Goal: Task Accomplishment & Management: Use online tool/utility

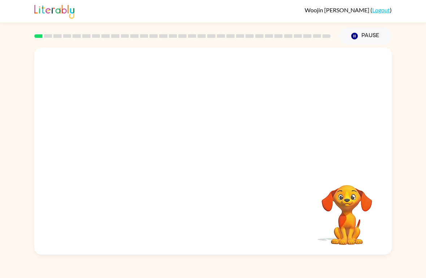
click at [283, 108] on video "Your browser must support playing .mp4 files to use Literably. Please try using…" at bounding box center [212, 109] width 357 height 122
click at [207, 164] on div at bounding box center [213, 155] width 46 height 26
click at [204, 160] on button "button" at bounding box center [213, 155] width 46 height 26
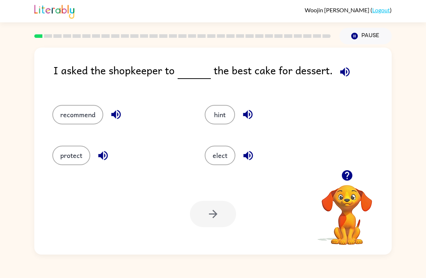
click at [343, 68] on icon "button" at bounding box center [345, 72] width 13 height 13
click at [350, 73] on button "button" at bounding box center [345, 72] width 18 height 18
click at [341, 69] on icon "button" at bounding box center [345, 72] width 13 height 13
click at [345, 70] on icon "button" at bounding box center [345, 72] width 13 height 13
click at [214, 118] on button "hint" at bounding box center [220, 114] width 30 height 19
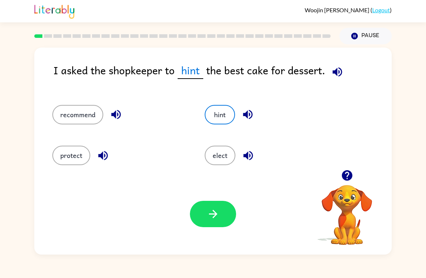
click at [249, 107] on button "button" at bounding box center [248, 114] width 18 height 18
click at [249, 150] on icon "button" at bounding box center [248, 155] width 13 height 13
click at [123, 106] on div "recommend" at bounding box center [120, 114] width 136 height 19
click at [115, 119] on icon "button" at bounding box center [116, 114] width 13 height 13
click at [107, 155] on icon "button" at bounding box center [102, 155] width 9 height 9
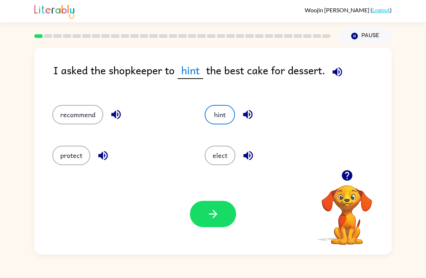
click at [338, 65] on button "button" at bounding box center [337, 72] width 18 height 18
click at [73, 159] on button "protect" at bounding box center [71, 155] width 38 height 19
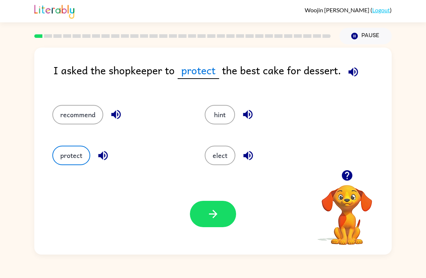
click at [223, 213] on button "button" at bounding box center [213, 214] width 46 height 26
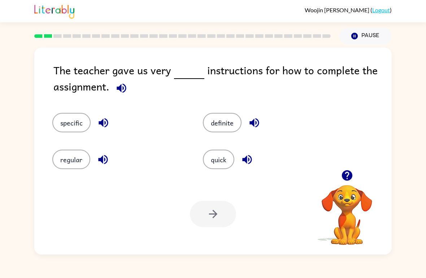
click at [121, 92] on icon "button" at bounding box center [121, 87] width 9 height 9
click at [120, 90] on icon "button" at bounding box center [121, 87] width 9 height 9
click at [122, 89] on icon "button" at bounding box center [121, 88] width 13 height 13
click at [117, 83] on icon "button" at bounding box center [121, 88] width 13 height 13
click at [121, 84] on icon "button" at bounding box center [121, 88] width 13 height 13
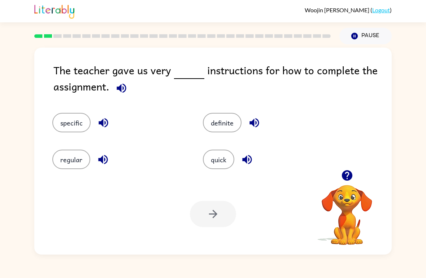
click at [119, 90] on icon "button" at bounding box center [121, 87] width 9 height 9
click at [222, 126] on button "definite" at bounding box center [222, 122] width 39 height 19
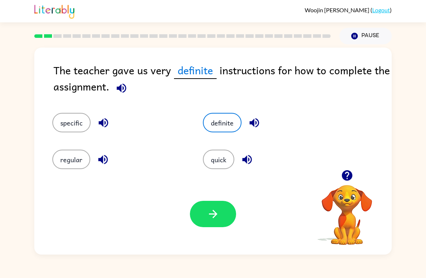
click at [121, 88] on icon "button" at bounding box center [121, 87] width 9 height 9
click at [121, 91] on icon "button" at bounding box center [121, 87] width 9 height 9
click at [225, 157] on button "quick" at bounding box center [218, 159] width 31 height 19
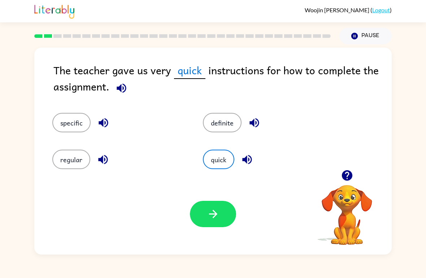
click at [67, 161] on button "regular" at bounding box center [71, 159] width 38 height 19
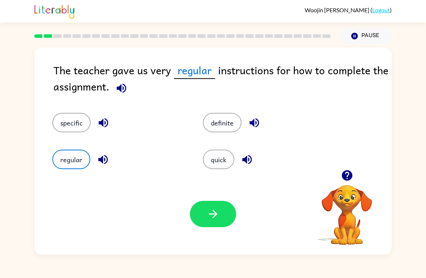
click at [61, 125] on button "specific" at bounding box center [71, 122] width 38 height 19
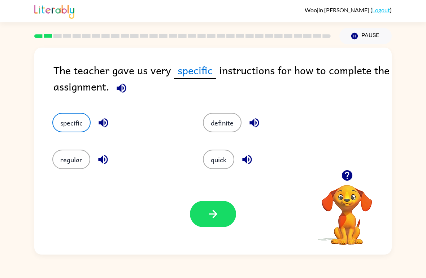
click at [123, 89] on icon "button" at bounding box center [121, 87] width 9 height 9
click at [159, 104] on div "specific" at bounding box center [114, 117] width 151 height 37
click at [211, 152] on button "quick" at bounding box center [218, 159] width 31 height 19
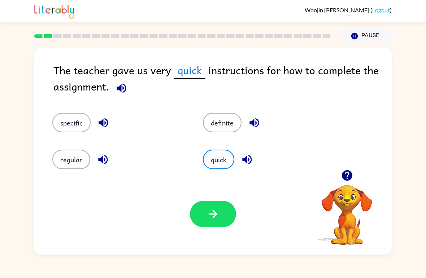
click at [222, 216] on button "button" at bounding box center [213, 214] width 46 height 26
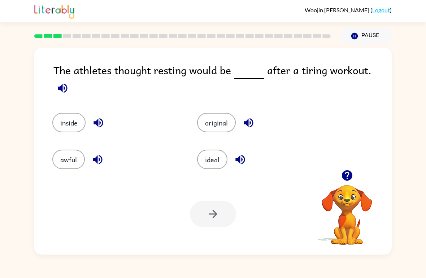
click at [393, 83] on div "The athletes thought resting would be after a tiring workout. inside original a…" at bounding box center [213, 149] width 426 height 210
click at [392, 83] on div "The athletes thought resting would be after a tiring workout. inside original a…" at bounding box center [213, 149] width 426 height 210
click at [67, 83] on icon "button" at bounding box center [62, 87] width 9 height 9
click at [69, 82] on icon "button" at bounding box center [62, 88] width 13 height 13
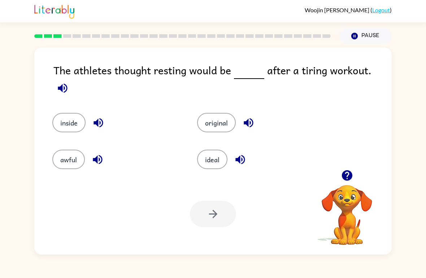
click at [67, 83] on icon "button" at bounding box center [62, 87] width 9 height 9
click at [68, 113] on button "inside" at bounding box center [68, 122] width 33 height 19
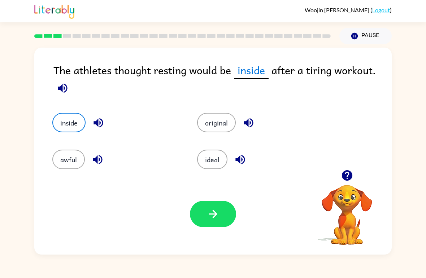
click at [223, 155] on button "ideal" at bounding box center [212, 159] width 30 height 19
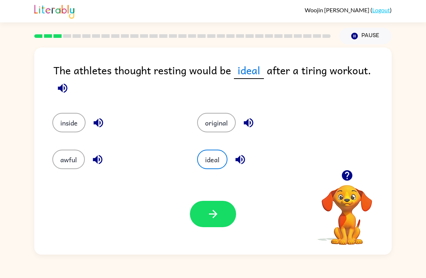
click at [210, 113] on button "original" at bounding box center [216, 122] width 39 height 19
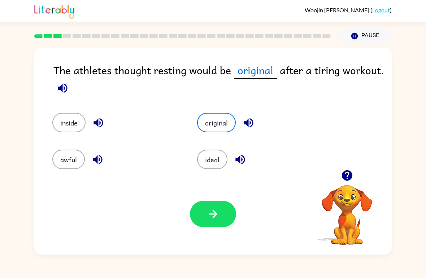
click at [75, 164] on button "awful" at bounding box center [68, 159] width 32 height 19
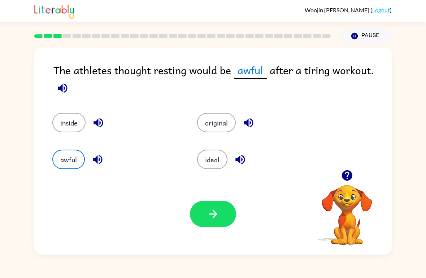
click at [77, 127] on button "inside" at bounding box center [68, 122] width 33 height 19
click at [66, 123] on button "inside" at bounding box center [68, 122] width 33 height 19
click at [67, 92] on icon "button" at bounding box center [62, 88] width 13 height 13
click at [68, 86] on icon "button" at bounding box center [62, 88] width 13 height 13
click at [76, 157] on button "awful" at bounding box center [68, 159] width 32 height 19
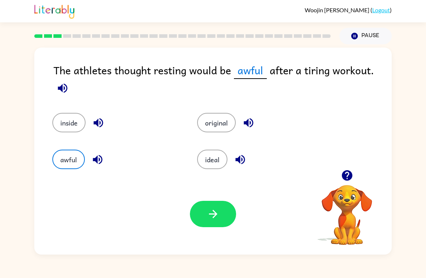
click at [214, 165] on button "ideal" at bounding box center [212, 159] width 30 height 19
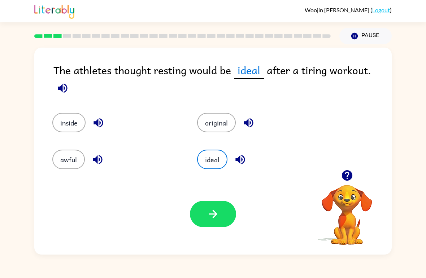
click at [249, 117] on icon "button" at bounding box center [248, 123] width 13 height 13
click at [98, 118] on icon "button" at bounding box center [97, 122] width 9 height 9
click at [99, 158] on icon "button" at bounding box center [97, 159] width 13 height 13
click at [246, 156] on icon "button" at bounding box center [240, 159] width 13 height 13
click at [241, 158] on icon "button" at bounding box center [240, 159] width 13 height 13
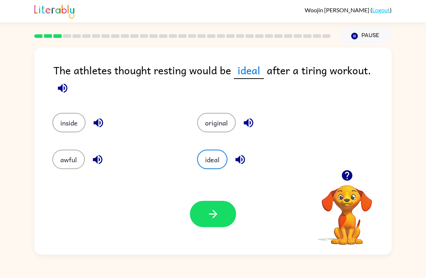
click at [213, 113] on button "original" at bounding box center [216, 122] width 39 height 19
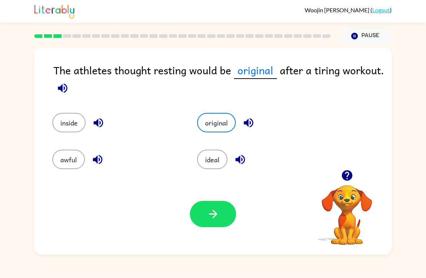
click at [215, 213] on icon "button" at bounding box center [213, 214] width 8 height 8
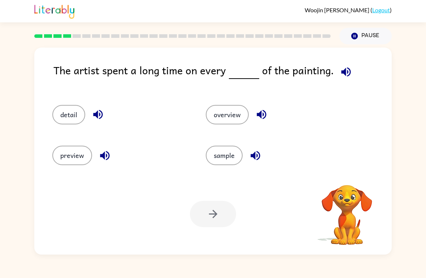
click at [348, 70] on icon "button" at bounding box center [346, 72] width 13 height 13
click at [349, 75] on button "button" at bounding box center [346, 72] width 18 height 18
click at [346, 79] on button "button" at bounding box center [346, 72] width 18 height 18
click at [268, 115] on button "button" at bounding box center [261, 114] width 18 height 18
click at [96, 120] on icon "button" at bounding box center [98, 114] width 13 height 13
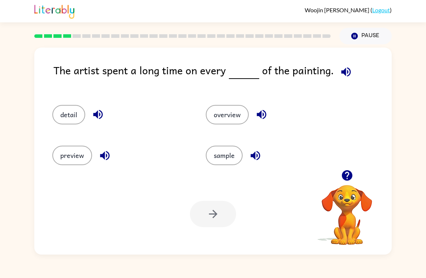
click at [96, 120] on icon "button" at bounding box center [98, 114] width 13 height 13
click at [95, 111] on icon "button" at bounding box center [98, 114] width 13 height 13
click at [100, 153] on icon "button" at bounding box center [105, 155] width 13 height 13
click at [250, 152] on icon "button" at bounding box center [255, 155] width 13 height 13
click at [70, 113] on button "detail" at bounding box center [68, 114] width 33 height 19
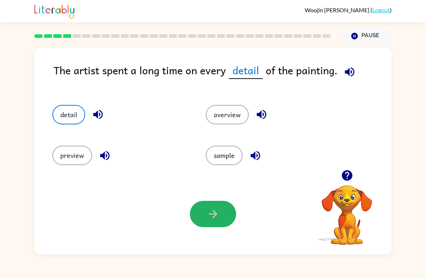
click at [218, 213] on icon "button" at bounding box center [213, 214] width 13 height 13
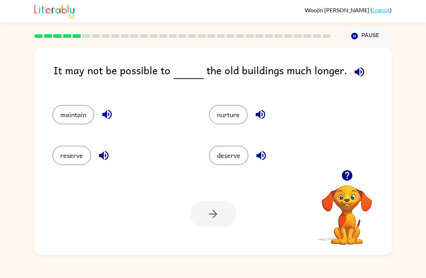
click at [355, 74] on icon "button" at bounding box center [358, 71] width 9 height 9
click at [354, 70] on icon "button" at bounding box center [358, 71] width 9 height 9
click at [110, 115] on icon "button" at bounding box center [107, 114] width 13 height 13
click at [104, 154] on icon "button" at bounding box center [103, 155] width 13 height 13
click at [264, 118] on icon "button" at bounding box center [260, 114] width 9 height 9
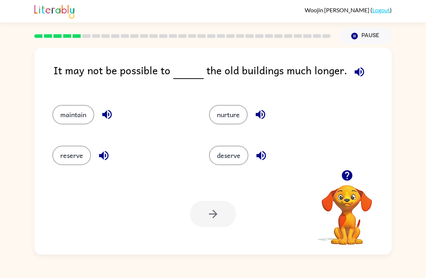
click at [254, 162] on button "button" at bounding box center [261, 156] width 18 height 18
click at [354, 74] on icon "button" at bounding box center [358, 71] width 9 height 9
click at [354, 75] on icon "button" at bounding box center [358, 71] width 9 height 9
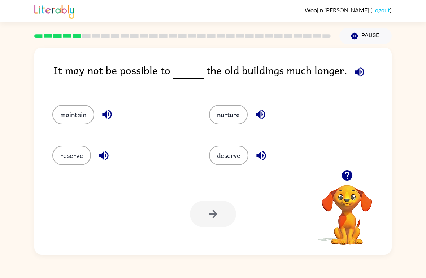
click at [71, 106] on button "maintain" at bounding box center [73, 114] width 42 height 19
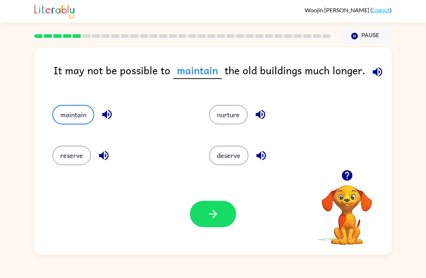
click at [381, 72] on icon "button" at bounding box center [377, 72] width 13 height 13
click at [224, 151] on button "deserve" at bounding box center [228, 155] width 39 height 19
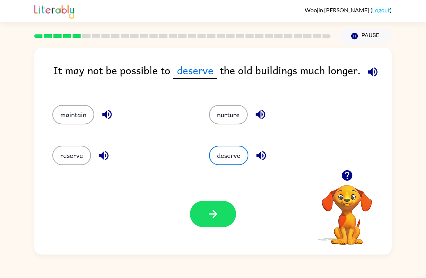
click at [257, 115] on icon "button" at bounding box center [260, 114] width 9 height 9
click at [223, 110] on button "nurture" at bounding box center [228, 114] width 39 height 19
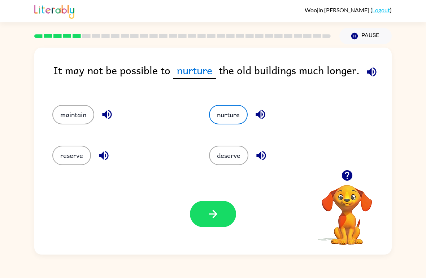
click at [99, 154] on icon "button" at bounding box center [103, 155] width 13 height 13
click at [222, 111] on button "nurture" at bounding box center [228, 114] width 39 height 19
click at [221, 226] on button "button" at bounding box center [213, 214] width 46 height 26
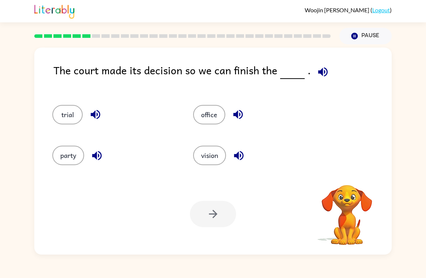
click at [324, 71] on icon "button" at bounding box center [322, 71] width 9 height 9
click at [319, 73] on icon "button" at bounding box center [322, 71] width 9 height 9
click at [71, 153] on button "party" at bounding box center [68, 155] width 32 height 19
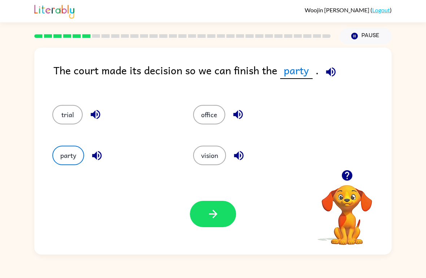
click at [326, 74] on icon "button" at bounding box center [330, 71] width 9 height 9
click at [69, 114] on button "trial" at bounding box center [67, 114] width 30 height 19
click at [91, 112] on icon "button" at bounding box center [95, 114] width 13 height 13
click at [237, 119] on icon "button" at bounding box center [238, 114] width 13 height 13
click at [241, 160] on icon "button" at bounding box center [238, 155] width 9 height 9
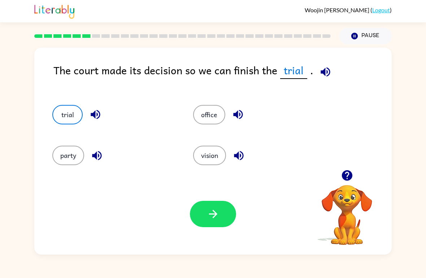
click at [324, 74] on icon "button" at bounding box center [325, 71] width 9 height 9
click at [207, 226] on button "button" at bounding box center [213, 214] width 46 height 26
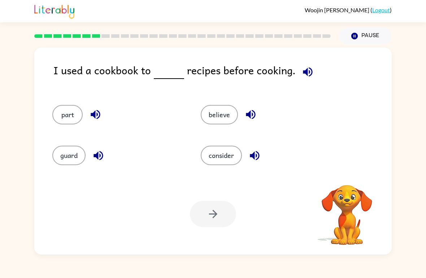
click at [303, 72] on icon "button" at bounding box center [307, 71] width 9 height 9
click at [299, 75] on button "button" at bounding box center [308, 72] width 18 height 18
click at [301, 74] on icon "button" at bounding box center [307, 72] width 13 height 13
click at [93, 110] on icon "button" at bounding box center [95, 114] width 13 height 13
click at [96, 156] on icon "button" at bounding box center [97, 155] width 9 height 9
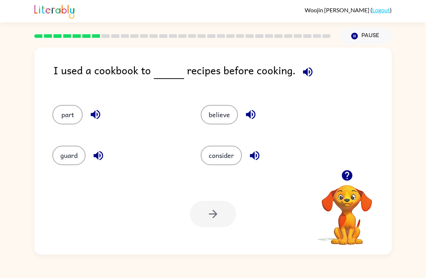
click at [257, 121] on button "button" at bounding box center [250, 114] width 18 height 18
click at [217, 158] on button "consider" at bounding box center [221, 155] width 41 height 19
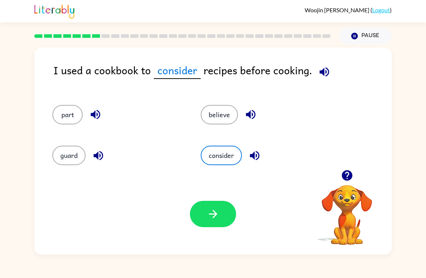
click at [207, 219] on icon "button" at bounding box center [213, 214] width 13 height 13
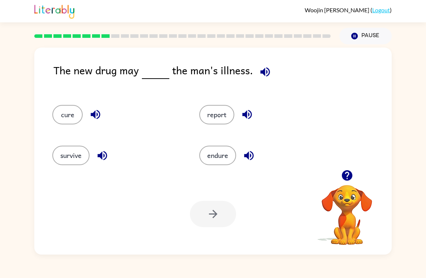
click at [219, 112] on button "report" at bounding box center [216, 114] width 35 height 19
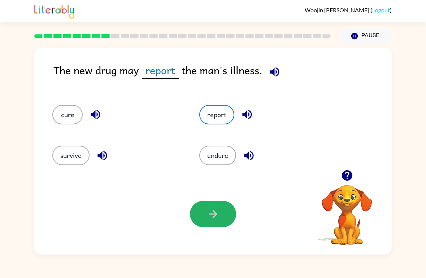
click at [210, 220] on icon "button" at bounding box center [213, 214] width 13 height 13
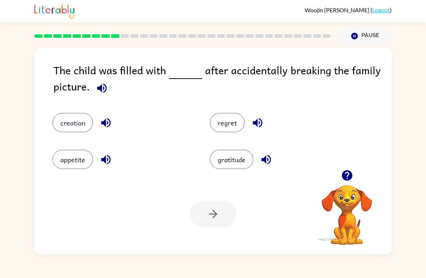
click at [97, 90] on icon "button" at bounding box center [102, 88] width 13 height 13
click at [70, 163] on button "appetite" at bounding box center [72, 159] width 41 height 19
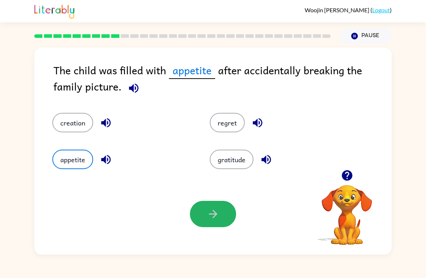
click at [202, 215] on button "button" at bounding box center [213, 214] width 46 height 26
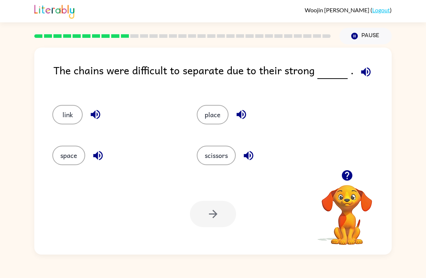
click at [367, 73] on icon "button" at bounding box center [366, 72] width 13 height 13
click at [367, 73] on icon "button" at bounding box center [365, 71] width 9 height 9
click at [61, 109] on button "link" at bounding box center [67, 114] width 30 height 19
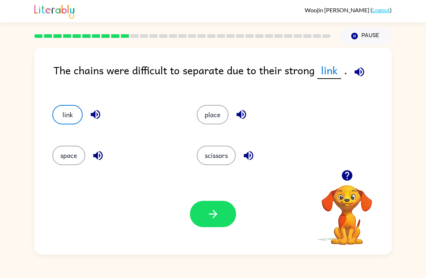
click at [227, 210] on button "button" at bounding box center [213, 214] width 46 height 26
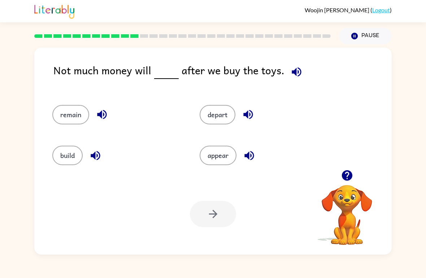
click at [292, 73] on icon "button" at bounding box center [296, 71] width 9 height 9
click at [290, 67] on icon "button" at bounding box center [296, 72] width 13 height 13
click at [294, 75] on icon "button" at bounding box center [296, 72] width 13 height 13
click at [65, 144] on div "build" at bounding box center [112, 152] width 147 height 41
click at [66, 163] on button "build" at bounding box center [67, 155] width 30 height 19
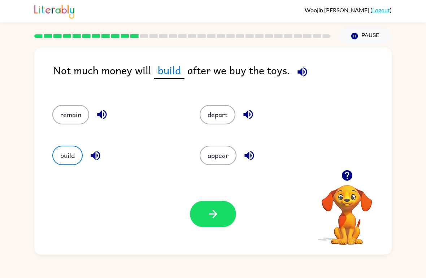
click at [69, 112] on button "remain" at bounding box center [70, 114] width 37 height 19
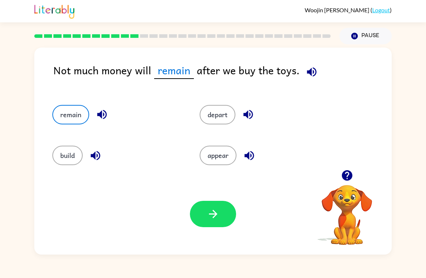
click at [211, 117] on button "depart" at bounding box center [218, 114] width 36 height 19
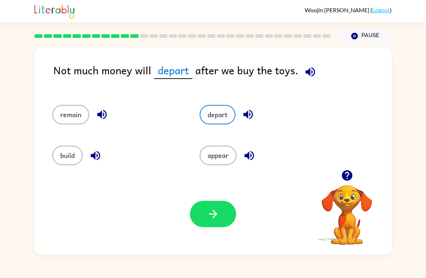
click at [74, 112] on button "remain" at bounding box center [70, 114] width 37 height 19
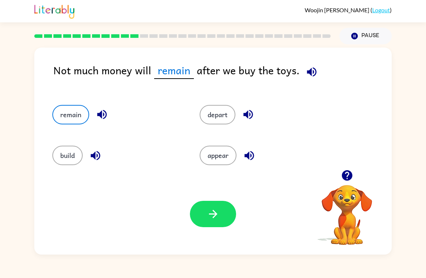
click at [210, 157] on button "appear" at bounding box center [218, 155] width 37 height 19
click at [61, 108] on button "remain" at bounding box center [70, 114] width 37 height 19
click at [210, 120] on button "depart" at bounding box center [218, 114] width 36 height 19
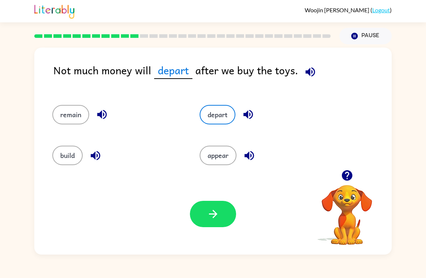
click at [214, 218] on icon "button" at bounding box center [213, 214] width 13 height 13
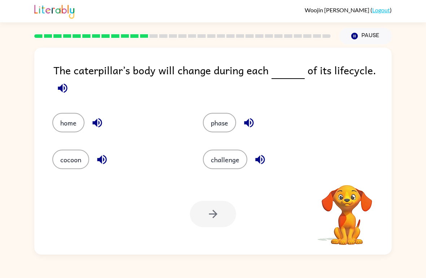
click at [65, 86] on icon "button" at bounding box center [62, 87] width 9 height 9
click at [61, 82] on button "button" at bounding box center [62, 88] width 18 height 18
click at [63, 83] on icon "button" at bounding box center [62, 88] width 13 height 13
click at [62, 84] on icon "button" at bounding box center [62, 88] width 13 height 13
click at [62, 88] on icon "button" at bounding box center [62, 87] width 9 height 9
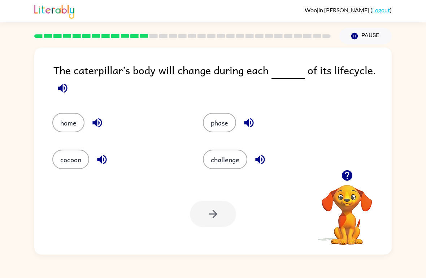
click at [64, 117] on button "home" at bounding box center [68, 122] width 32 height 19
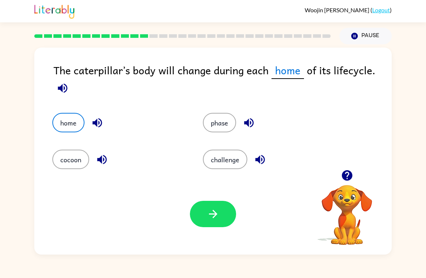
click at [67, 115] on button "home" at bounding box center [68, 122] width 32 height 19
click at [74, 151] on button "cocoon" at bounding box center [70, 159] width 37 height 19
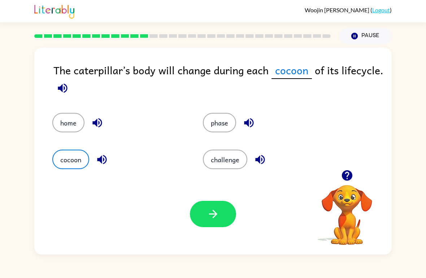
click at [216, 122] on button "phase" at bounding box center [219, 122] width 33 height 19
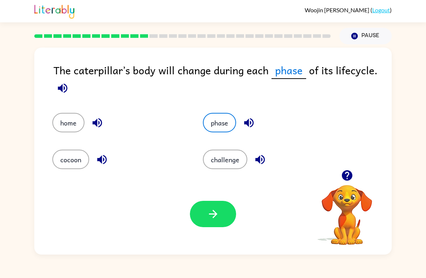
click at [262, 164] on icon "button" at bounding box center [259, 159] width 9 height 9
click at [213, 163] on button "challenge" at bounding box center [225, 159] width 44 height 19
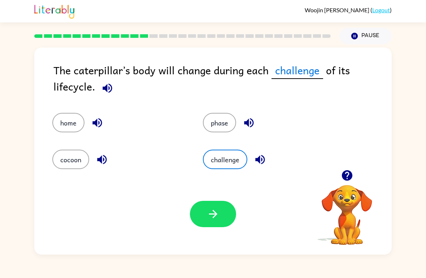
click at [67, 162] on button "cocoon" at bounding box center [70, 159] width 37 height 19
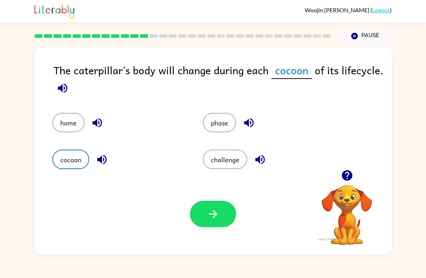
click at [212, 213] on icon "button" at bounding box center [213, 214] width 13 height 13
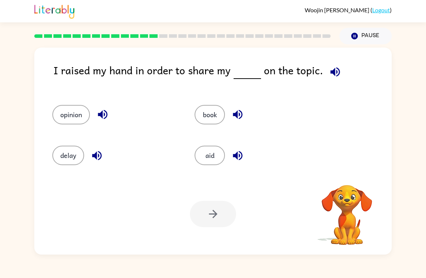
click at [332, 77] on icon "button" at bounding box center [335, 72] width 13 height 13
click at [336, 76] on icon "button" at bounding box center [335, 72] width 13 height 13
click at [201, 108] on button "book" at bounding box center [210, 114] width 30 height 19
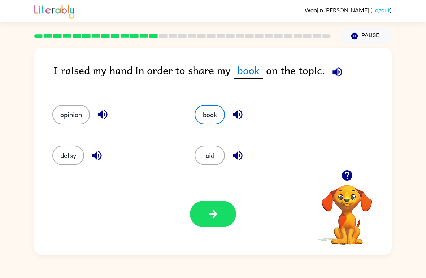
click at [64, 158] on button "delay" at bounding box center [68, 155] width 32 height 19
click at [201, 162] on button "aid" at bounding box center [210, 155] width 30 height 19
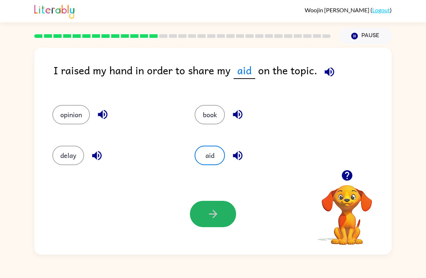
click at [211, 210] on icon "button" at bounding box center [213, 214] width 13 height 13
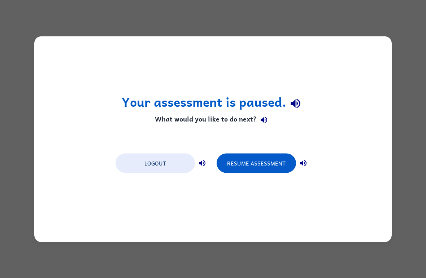
click at [257, 157] on button "Resume Assessment" at bounding box center [256, 162] width 79 height 19
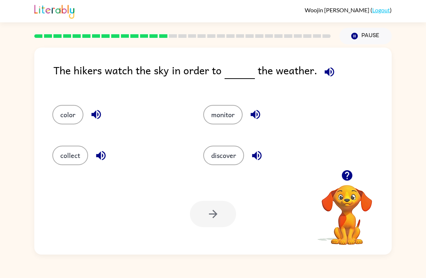
click at [62, 105] on button "color" at bounding box center [67, 114] width 31 height 19
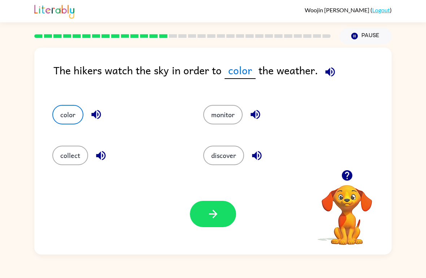
click at [70, 152] on button "collect" at bounding box center [70, 155] width 36 height 19
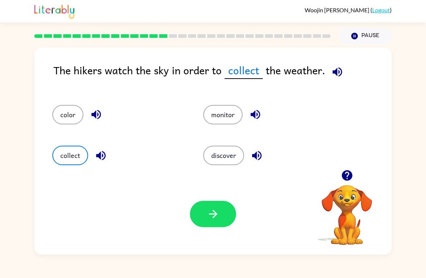
click at [215, 159] on button "discover" at bounding box center [223, 155] width 41 height 19
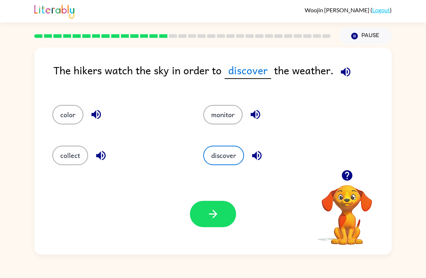
click at [61, 156] on button "collect" at bounding box center [70, 155] width 36 height 19
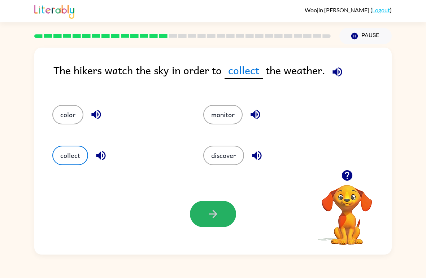
click at [213, 212] on icon "button" at bounding box center [213, 214] width 13 height 13
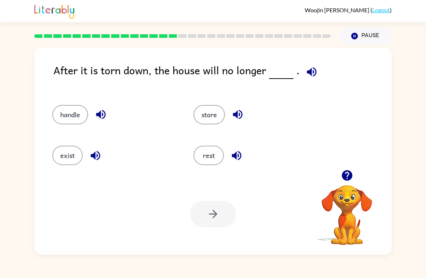
click at [212, 117] on button "store" at bounding box center [208, 114] width 31 height 19
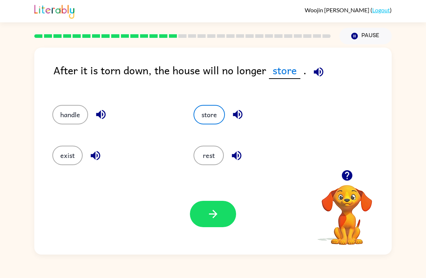
click at [215, 227] on button "button" at bounding box center [213, 214] width 46 height 26
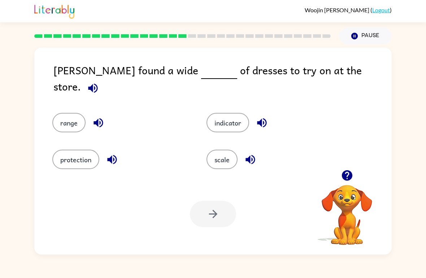
click at [168, 51] on div "[PERSON_NAME] found a wide of dresses to try on at the store. range indicator p…" at bounding box center [212, 151] width 357 height 207
click at [61, 124] on button "range" at bounding box center [68, 122] width 33 height 19
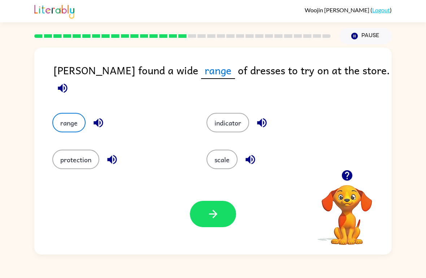
click at [73, 141] on div "protection" at bounding box center [116, 154] width 154 height 37
click at [206, 217] on button "button" at bounding box center [213, 214] width 46 height 26
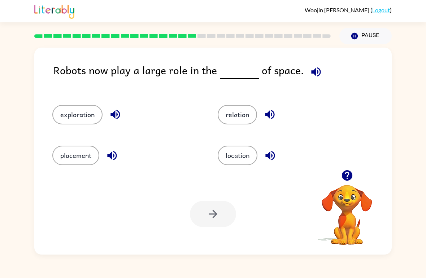
click at [242, 147] on button "location" at bounding box center [238, 155] width 40 height 19
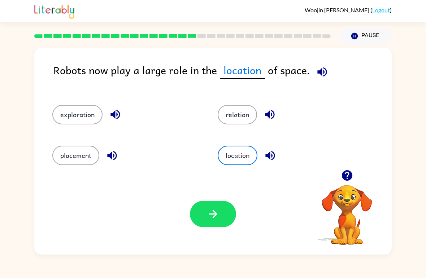
click at [206, 217] on button "button" at bounding box center [213, 214] width 46 height 26
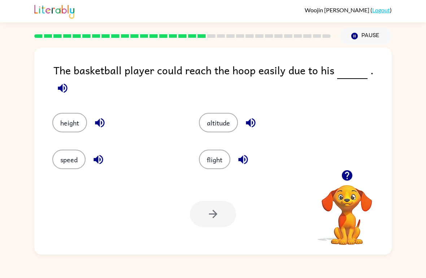
click at [221, 150] on button "flight" at bounding box center [214, 159] width 31 height 19
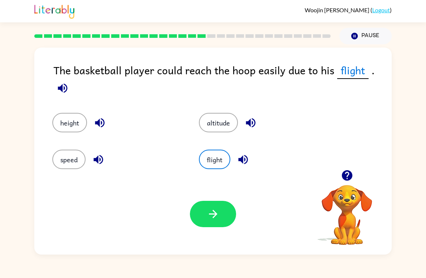
click at [70, 157] on button "speed" at bounding box center [68, 159] width 33 height 19
click at [223, 162] on button "flight" at bounding box center [214, 159] width 31 height 19
click at [215, 212] on icon "button" at bounding box center [213, 214] width 13 height 13
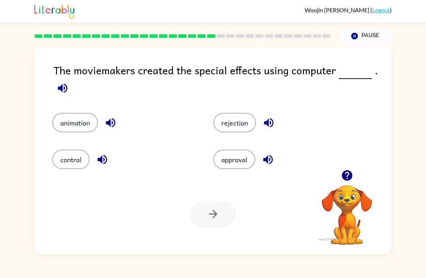
click at [76, 118] on button "animation" at bounding box center [74, 122] width 45 height 19
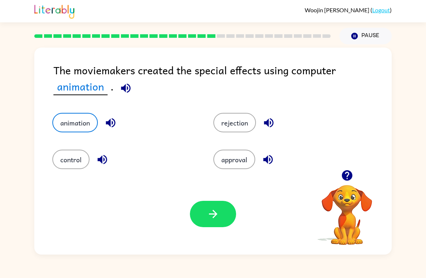
click at [202, 209] on button "button" at bounding box center [213, 214] width 46 height 26
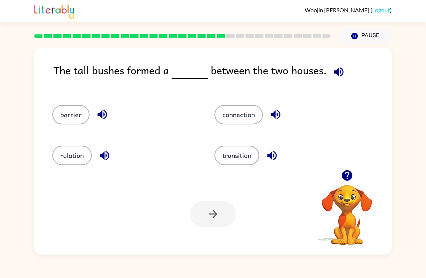
click at [236, 119] on button "connection" at bounding box center [238, 114] width 48 height 19
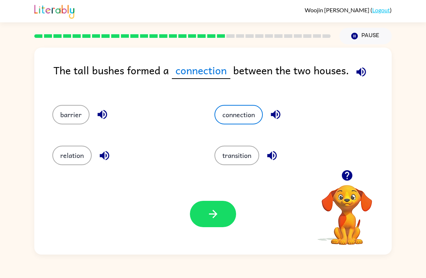
click at [237, 164] on button "transition" at bounding box center [236, 155] width 45 height 19
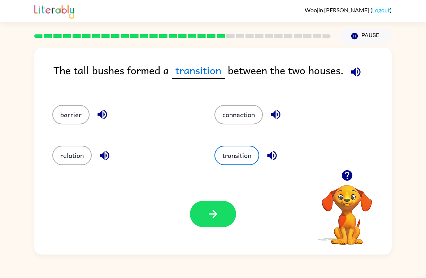
click at [239, 116] on button "connection" at bounding box center [238, 114] width 48 height 19
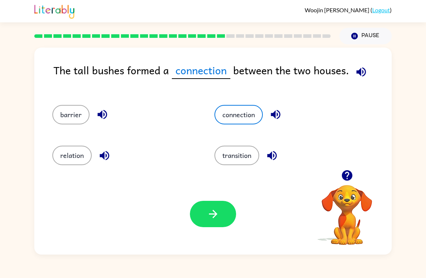
click at [68, 111] on button "barrier" at bounding box center [70, 114] width 37 height 19
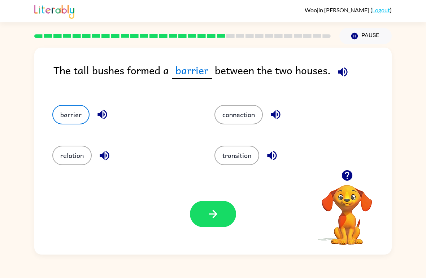
click at [240, 125] on button "connection" at bounding box center [238, 114] width 48 height 19
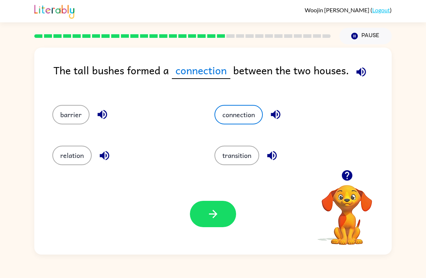
click at [213, 234] on div "Your browser must support playing .mp4 files to use Literably. Please try using…" at bounding box center [212, 214] width 357 height 81
click at [208, 226] on button "button" at bounding box center [213, 214] width 46 height 26
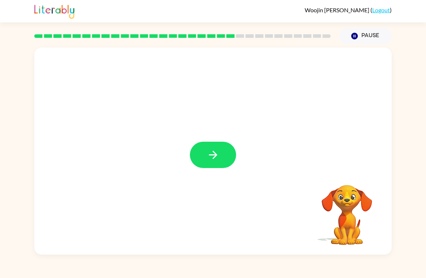
click at [210, 157] on icon "button" at bounding box center [213, 155] width 13 height 13
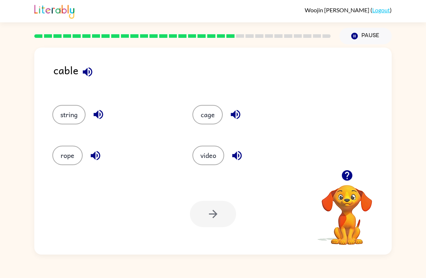
click at [201, 118] on button "cage" at bounding box center [207, 114] width 30 height 19
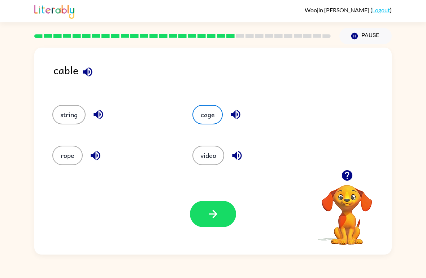
click at [62, 123] on button "string" at bounding box center [68, 114] width 33 height 19
click at [67, 164] on button "rope" at bounding box center [67, 155] width 30 height 19
click at [198, 104] on div "cage" at bounding box center [249, 111] width 140 height 41
click at [204, 113] on button "cage" at bounding box center [207, 114] width 30 height 19
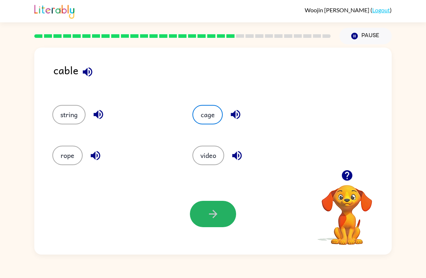
click at [210, 218] on icon "button" at bounding box center [213, 214] width 13 height 13
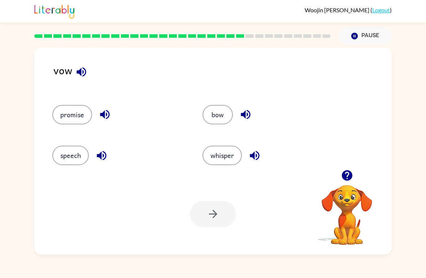
click at [227, 158] on button "whisper" at bounding box center [221, 155] width 39 height 19
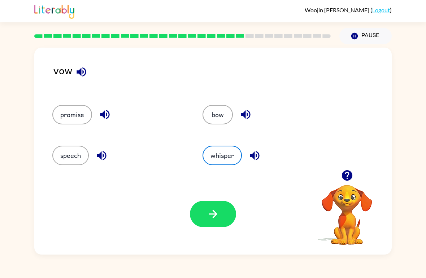
click at [225, 217] on button "button" at bounding box center [213, 214] width 46 height 26
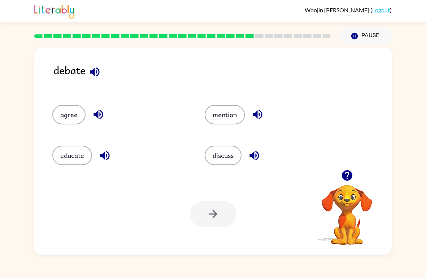
click at [218, 165] on button "discuss" at bounding box center [223, 155] width 37 height 19
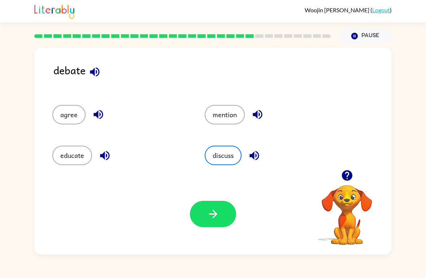
click at [223, 220] on button "button" at bounding box center [213, 214] width 46 height 26
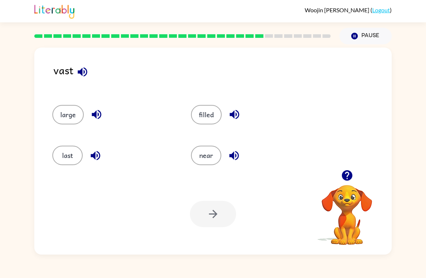
click at [67, 152] on button "last" at bounding box center [67, 155] width 30 height 19
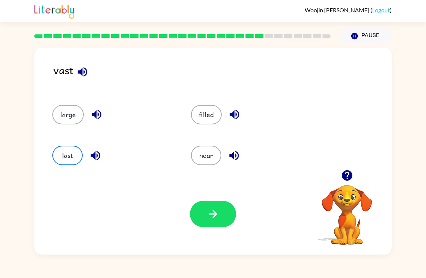
click at [204, 157] on button "near" at bounding box center [206, 155] width 30 height 19
click at [211, 209] on icon "button" at bounding box center [213, 214] width 13 height 13
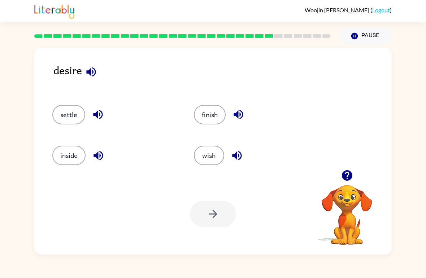
click at [67, 120] on button "settle" at bounding box center [68, 114] width 33 height 19
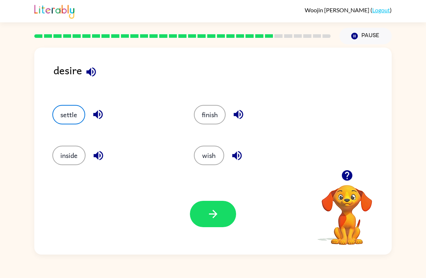
click at [205, 110] on button "finish" at bounding box center [210, 114] width 32 height 19
click at [65, 156] on button "inside" at bounding box center [68, 155] width 33 height 19
click at [66, 116] on button "settle" at bounding box center [68, 114] width 33 height 19
click at [212, 220] on icon "button" at bounding box center [213, 214] width 13 height 13
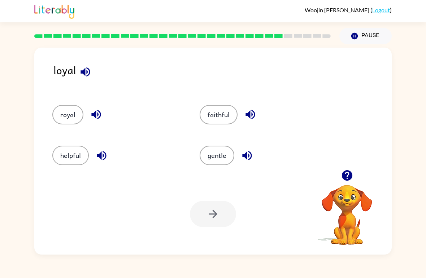
click at [219, 153] on button "gentle" at bounding box center [217, 155] width 35 height 19
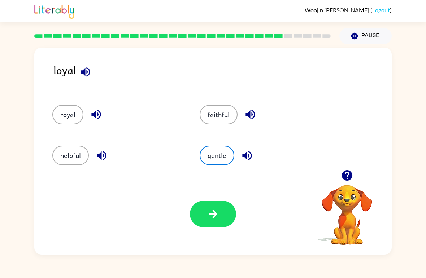
click at [224, 215] on button "button" at bounding box center [213, 214] width 46 height 26
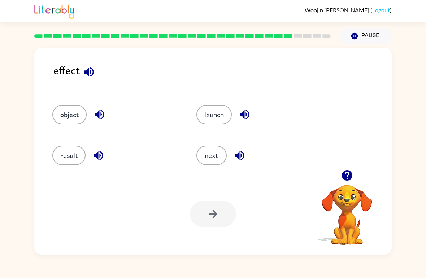
click at [60, 155] on button "result" at bounding box center [68, 155] width 33 height 19
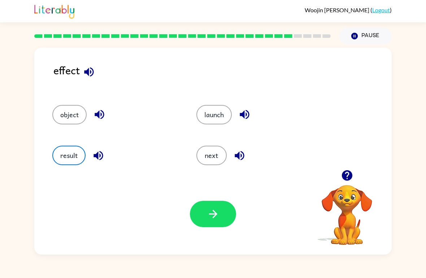
click at [217, 200] on div "Your browser must support playing .mp4 files to use Literably. Please try using…" at bounding box center [212, 214] width 357 height 81
click at [213, 208] on button "button" at bounding box center [213, 214] width 46 height 26
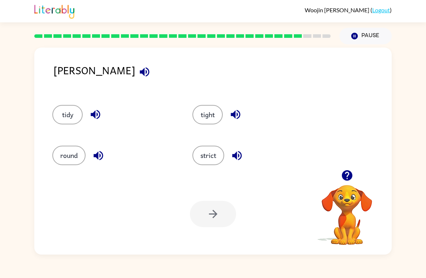
click at [195, 157] on button "strict" at bounding box center [208, 155] width 32 height 19
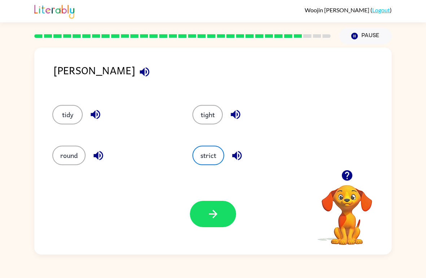
click at [223, 209] on button "button" at bounding box center [213, 214] width 46 height 26
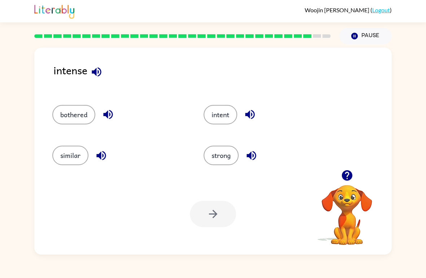
click at [62, 165] on button "similar" at bounding box center [70, 155] width 36 height 19
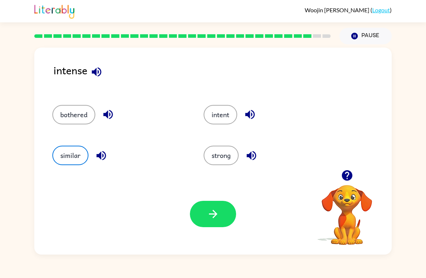
click at [56, 112] on button "bothered" at bounding box center [73, 114] width 43 height 19
click at [215, 118] on button "intent" at bounding box center [221, 114] width 34 height 19
click at [223, 147] on button "strong" at bounding box center [221, 155] width 35 height 19
click at [70, 123] on button "bothered" at bounding box center [73, 114] width 43 height 19
click at [217, 109] on button "intent" at bounding box center [221, 114] width 34 height 19
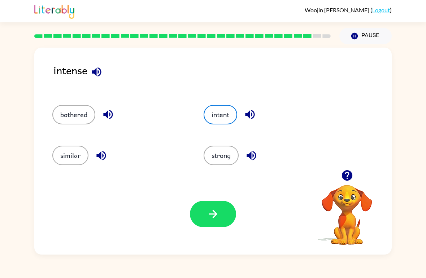
click at [223, 214] on button "button" at bounding box center [213, 214] width 46 height 26
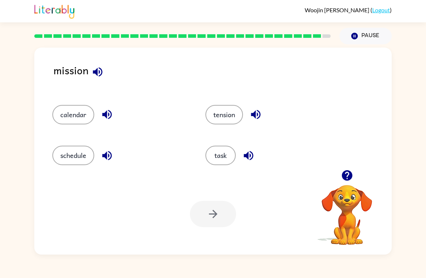
click at [76, 160] on button "schedule" at bounding box center [73, 155] width 42 height 19
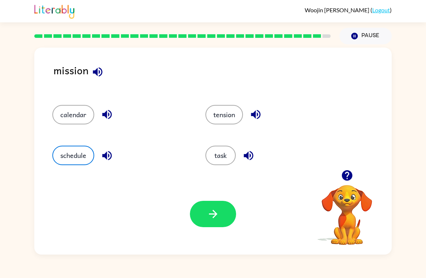
click at [218, 222] on button "button" at bounding box center [213, 214] width 46 height 26
